Goal: Transaction & Acquisition: Book appointment/travel/reservation

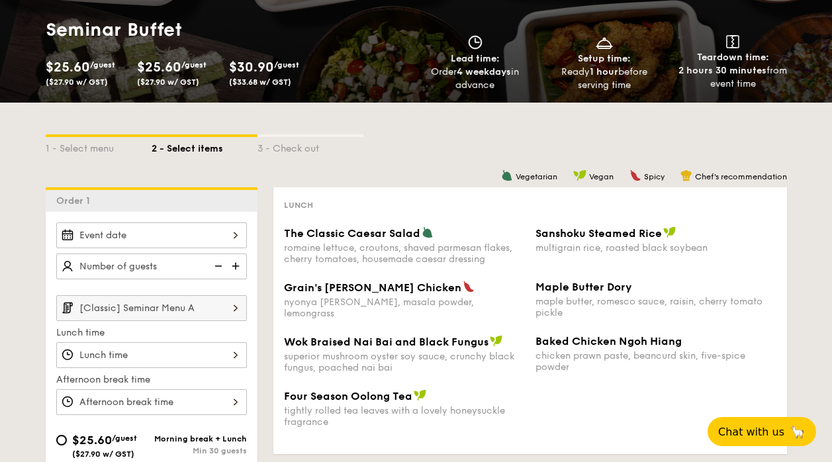
scroll to position [175, 0]
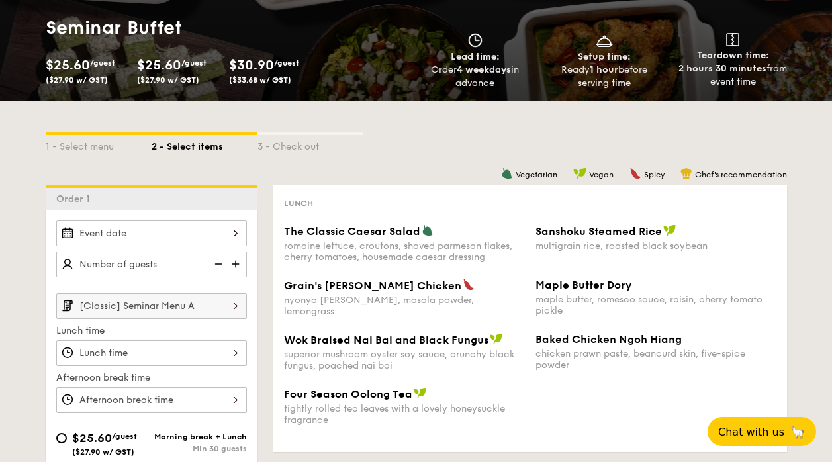
click at [219, 232] on input "The Classic Caesar Salad romaine lettuce, croutons, shaved parmesan flakes, che…" at bounding box center [151, 233] width 191 height 26
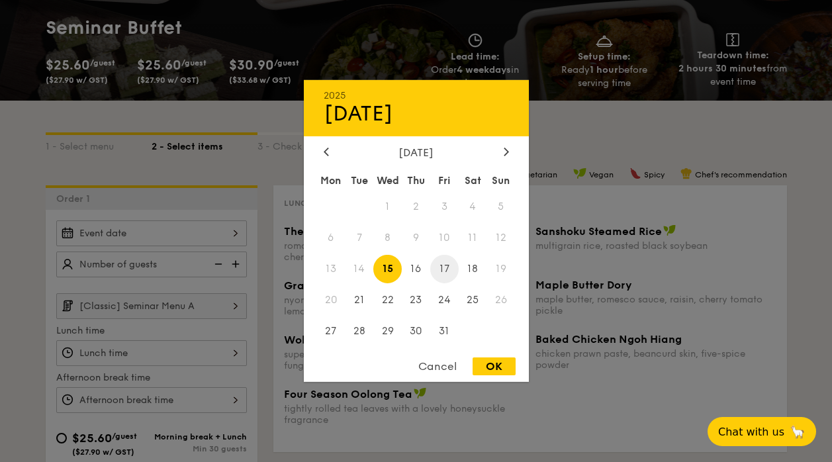
click at [444, 271] on span "17" at bounding box center [444, 269] width 28 height 28
click at [493, 372] on div "OK" at bounding box center [494, 367] width 43 height 18
type input "[DATE]"
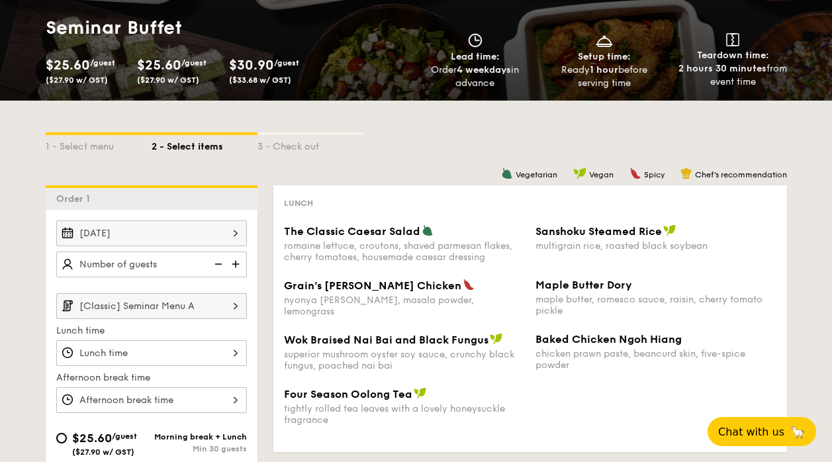
scroll to position [240, 0]
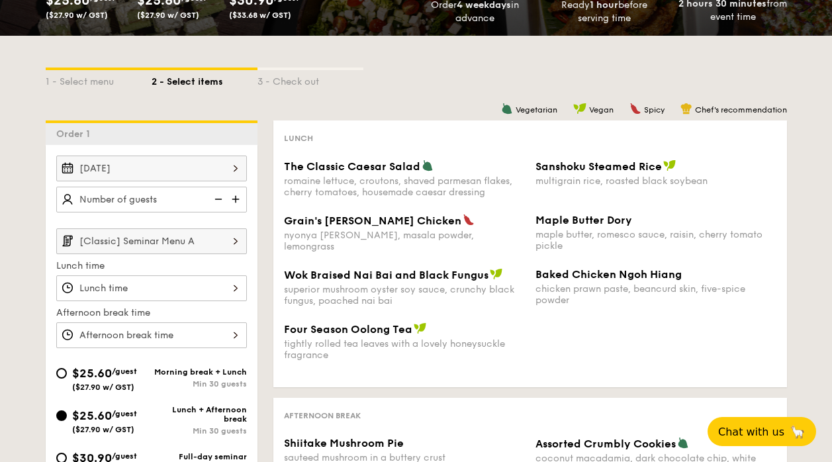
click at [234, 200] on img at bounding box center [237, 199] width 20 height 25
click at [239, 201] on img at bounding box center [237, 199] width 20 height 25
type input "30 guests"
click at [187, 236] on input "[Classic] Seminar Menu A" at bounding box center [151, 241] width 191 height 26
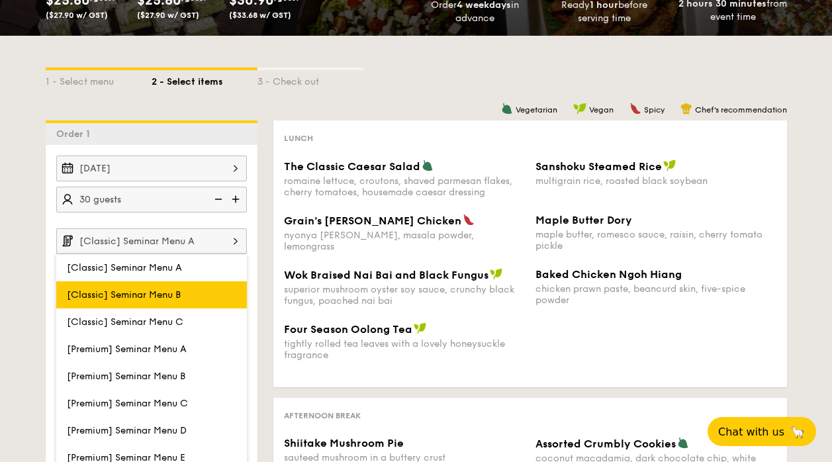
click at [179, 301] on label "[Classic] Seminar Menu B" at bounding box center [151, 294] width 191 height 27
click at [0, 0] on input "[Classic] Seminar Menu B" at bounding box center [0, 0] width 0 height 0
type input "[Classic] Seminar Menu B"
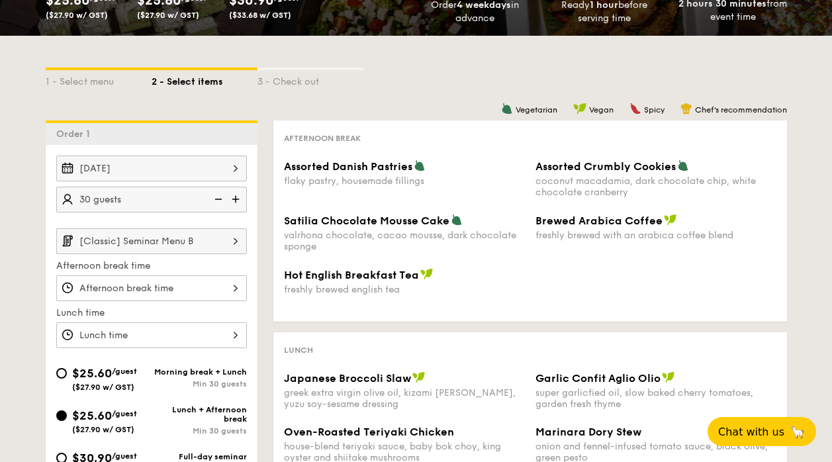
click at [181, 285] on input "Assorted Danish Pastries flaky pastry, housemade fillings" at bounding box center [151, 288] width 191 height 26
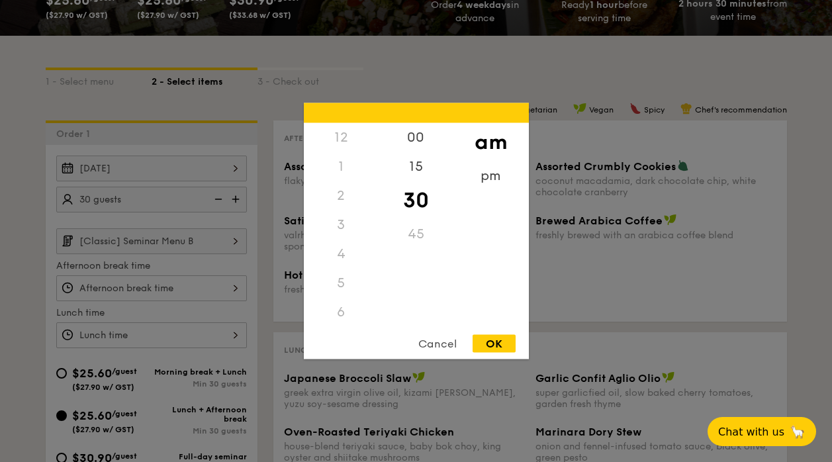
scroll to position [146, 0]
drag, startPoint x: 213, startPoint y: 293, endPoint x: 203, endPoint y: 294, distance: 10.0
click at [203, 294] on div at bounding box center [416, 231] width 832 height 462
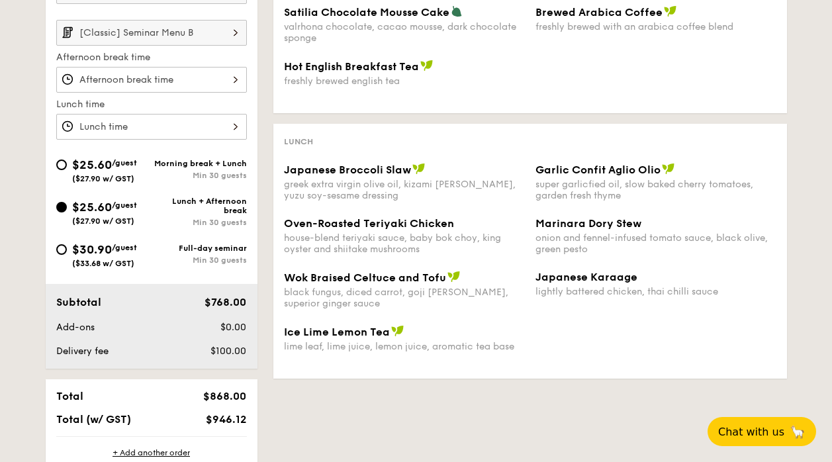
scroll to position [508, 0]
